Goal: Find specific page/section: Find specific page/section

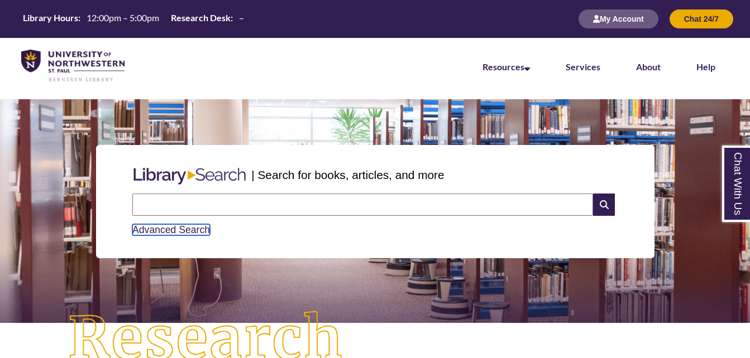
click at [190, 234] on link "Advanced Search" at bounding box center [171, 229] width 78 height 11
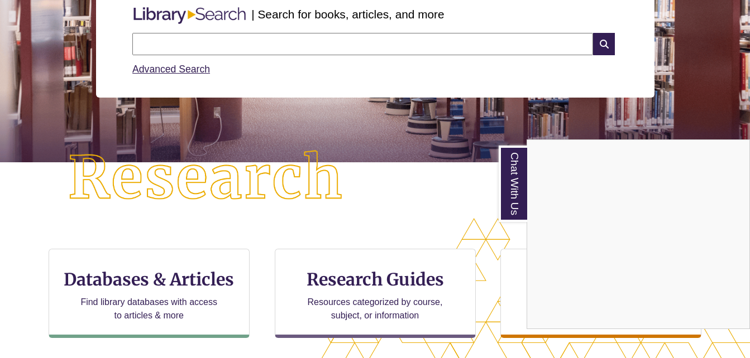
scroll to position [190, 0]
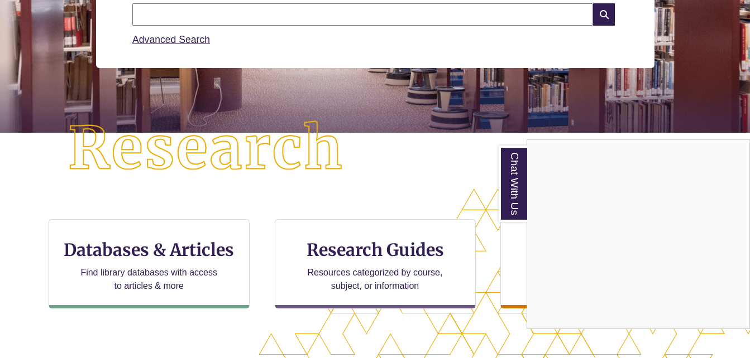
click at [205, 249] on div "Chat With Us" at bounding box center [375, 179] width 750 height 358
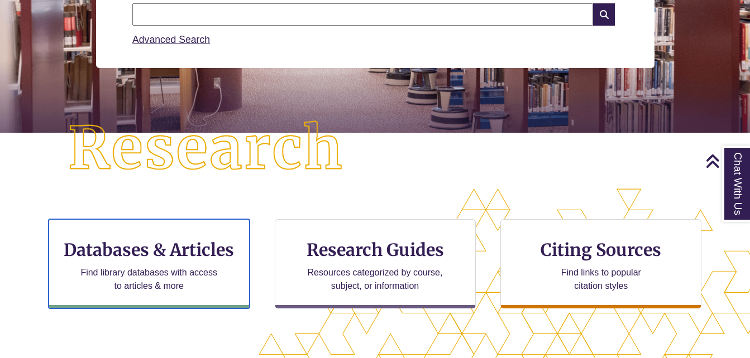
click at [205, 249] on h3 "Databases & Articles" at bounding box center [149, 249] width 182 height 21
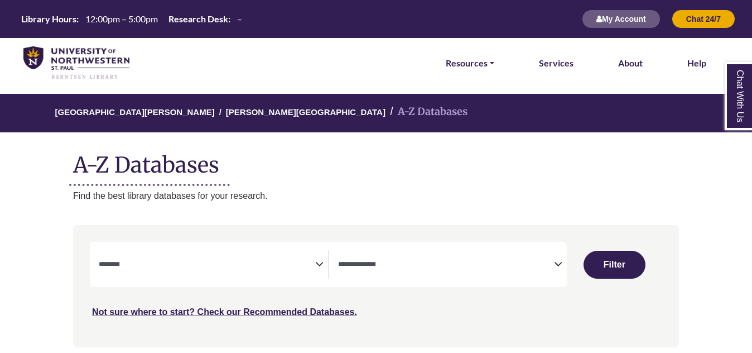
select select "Database Subject Filter"
select select "Database Types Filter"
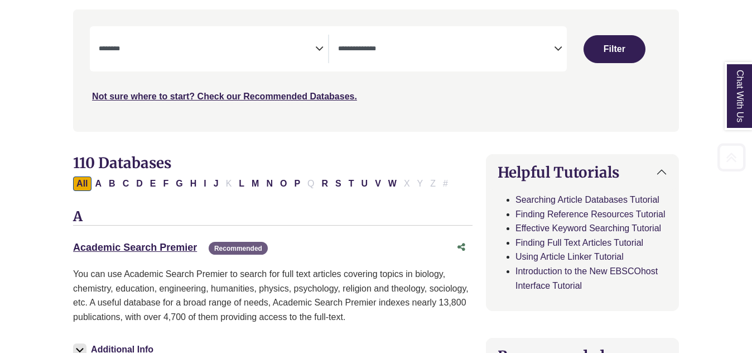
scroll to position [219, 0]
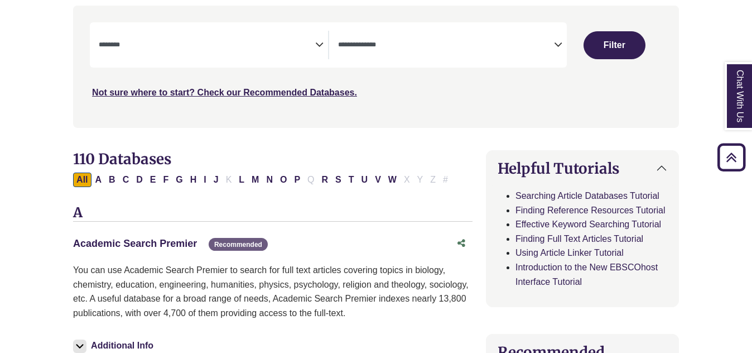
click at [190, 242] on link "Academic Search Premier This link opens in a new window" at bounding box center [135, 243] width 124 height 11
